Goal: Task Accomplishment & Management: Use online tool/utility

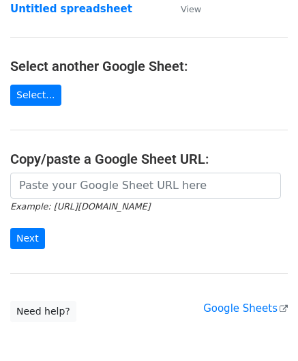
scroll to position [136, 0]
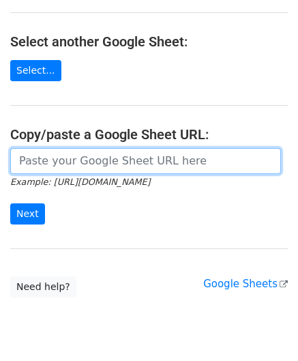
click at [74, 155] on input "url" at bounding box center [145, 161] width 271 height 26
paste input "[URL][DOMAIN_NAME]"
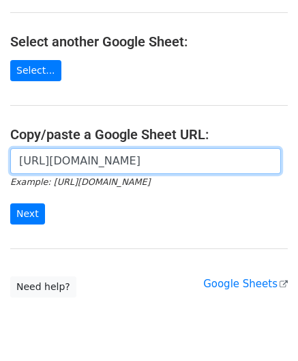
scroll to position [0, 310]
type input "[URL][DOMAIN_NAME]"
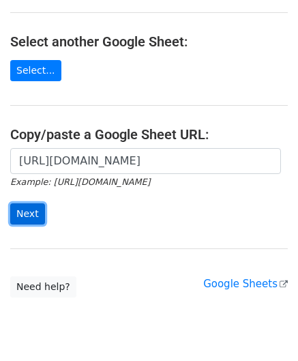
click at [25, 217] on input "Next" at bounding box center [27, 213] width 35 height 21
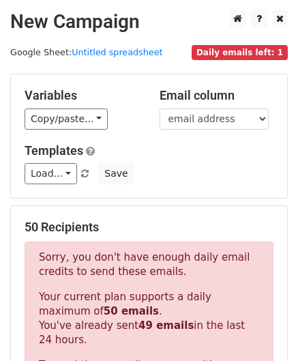
scroll to position [460, 0]
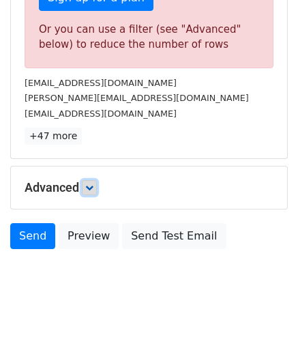
click at [97, 184] on link at bounding box center [89, 187] width 15 height 15
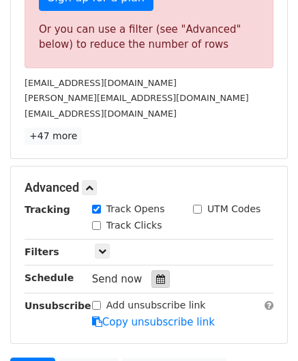
click at [157, 277] on icon at bounding box center [160, 279] width 9 height 10
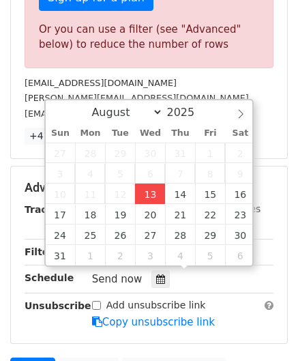
type input "[DATE] 12:00"
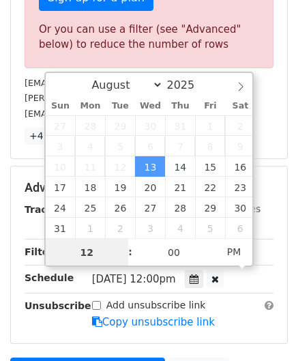
paste input "6"
type input "6"
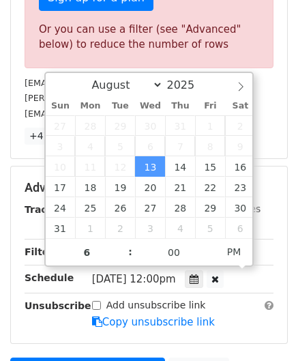
type input "[DATE] 18:00"
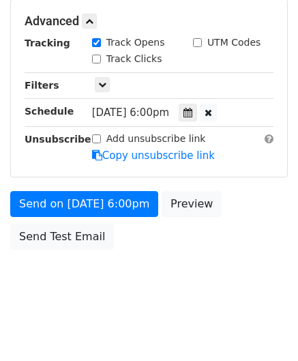
scroll to position [478, 0]
